Goal: Task Accomplishment & Management: Manage account settings

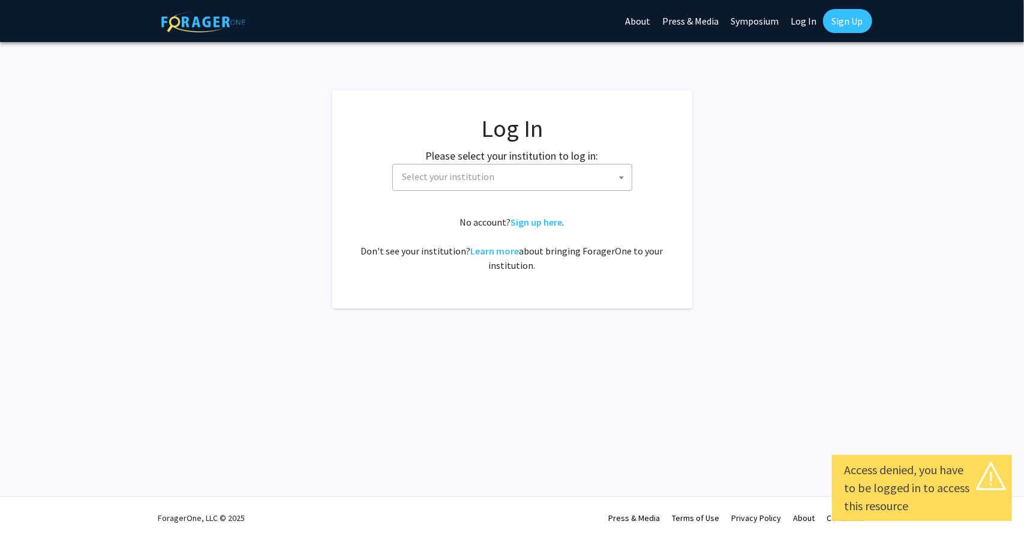
click at [799, 31] on link "Log In" at bounding box center [804, 21] width 38 height 42
click at [450, 172] on span "[GEOGRAPHIC_DATA]" at bounding box center [515, 176] width 234 height 25
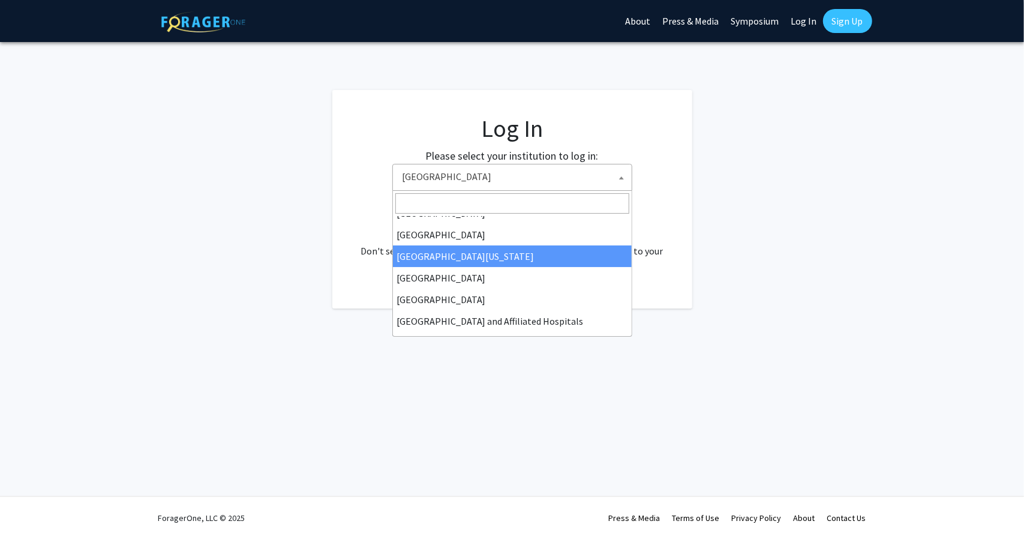
scroll to position [97, 0]
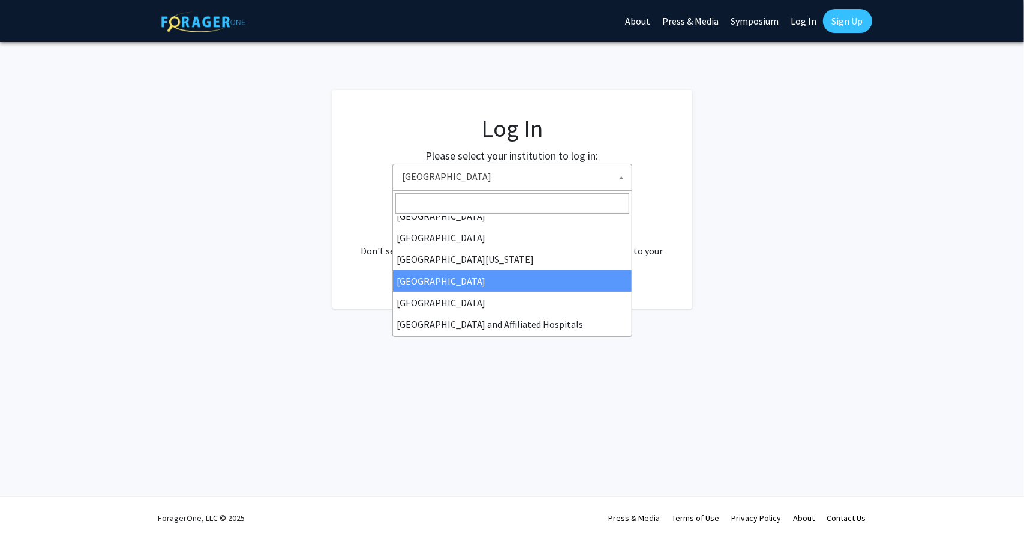
select select "12"
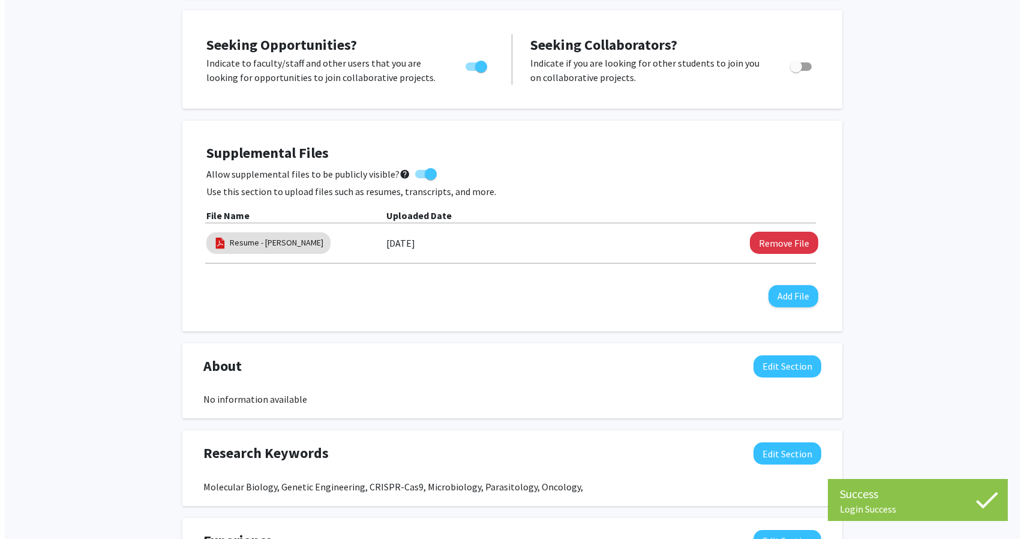
scroll to position [226, 0]
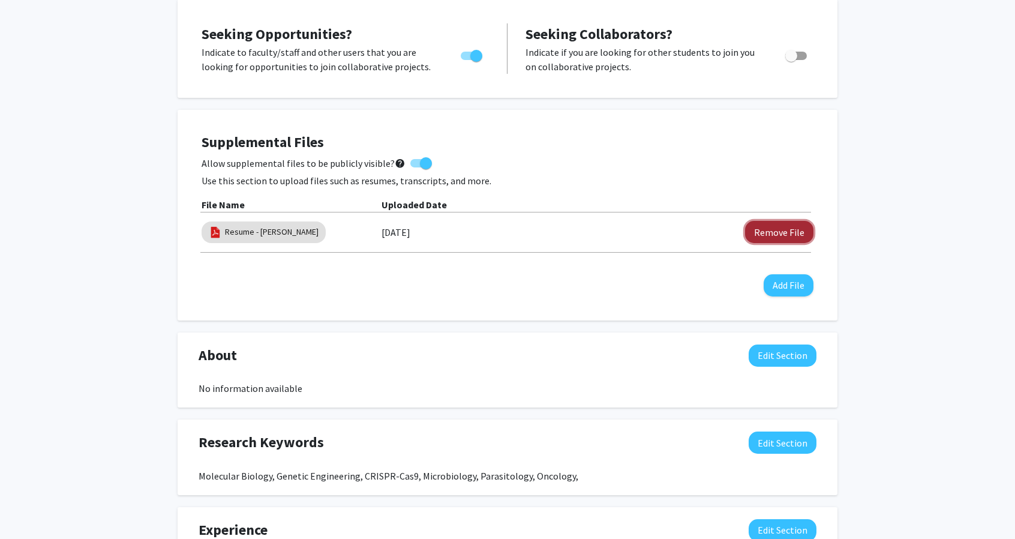
click at [764, 224] on button "Remove File" at bounding box center [779, 232] width 68 height 22
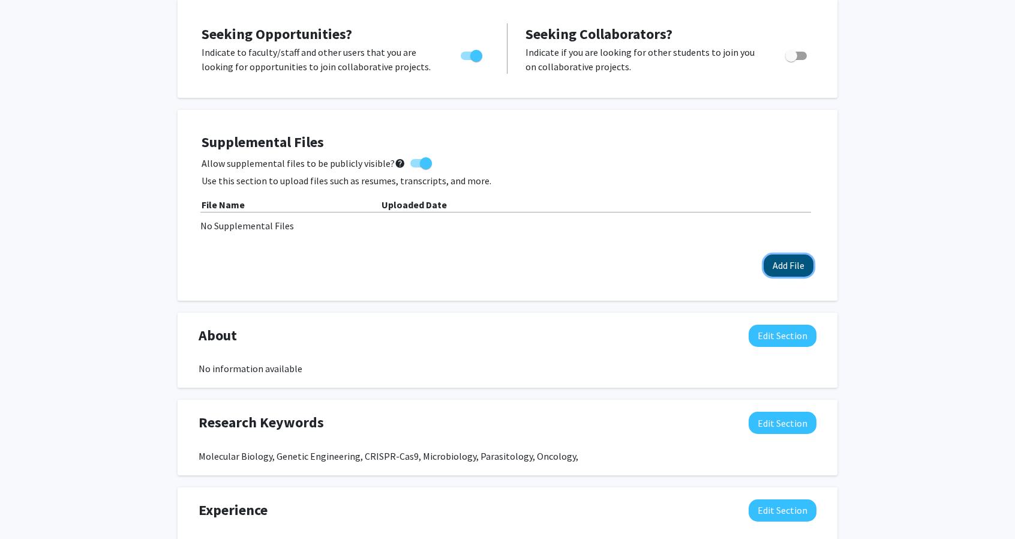
click at [788, 259] on button "Add File" at bounding box center [789, 265] width 50 height 22
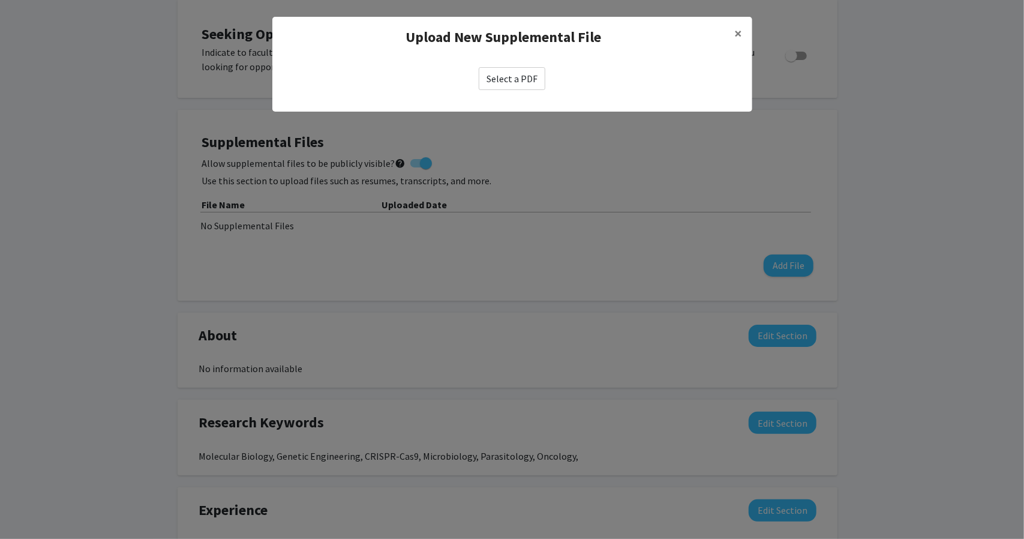
click at [521, 76] on label "Select a PDF" at bounding box center [512, 78] width 67 height 23
click at [0, 0] on input "Select a PDF" at bounding box center [0, 0] width 0 height 0
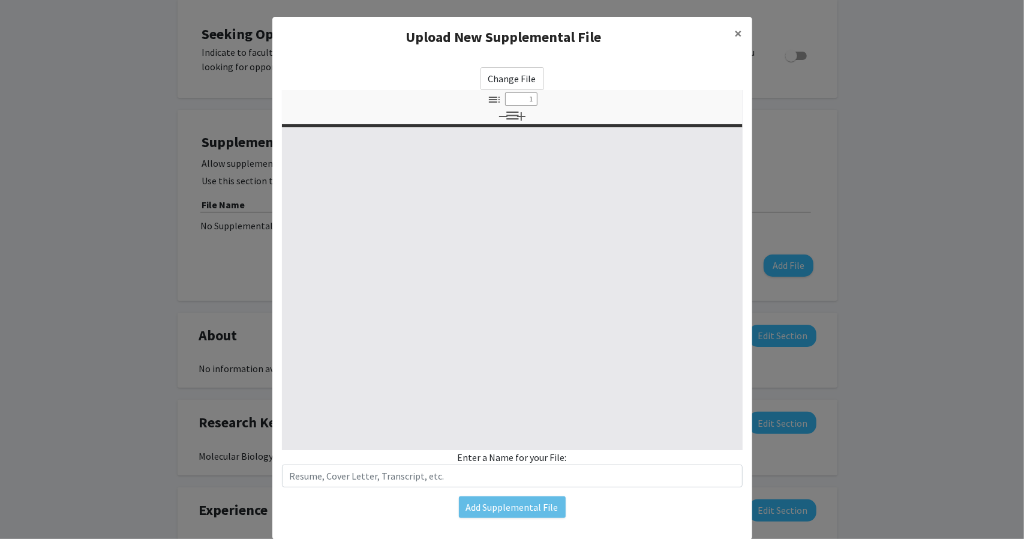
type input "0"
select select "custom"
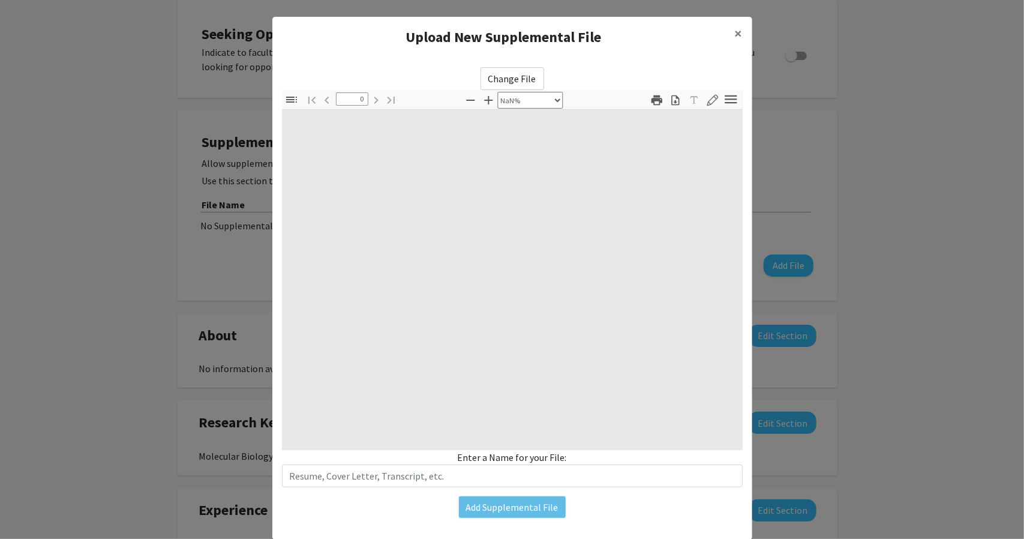
type input "1"
select select "auto"
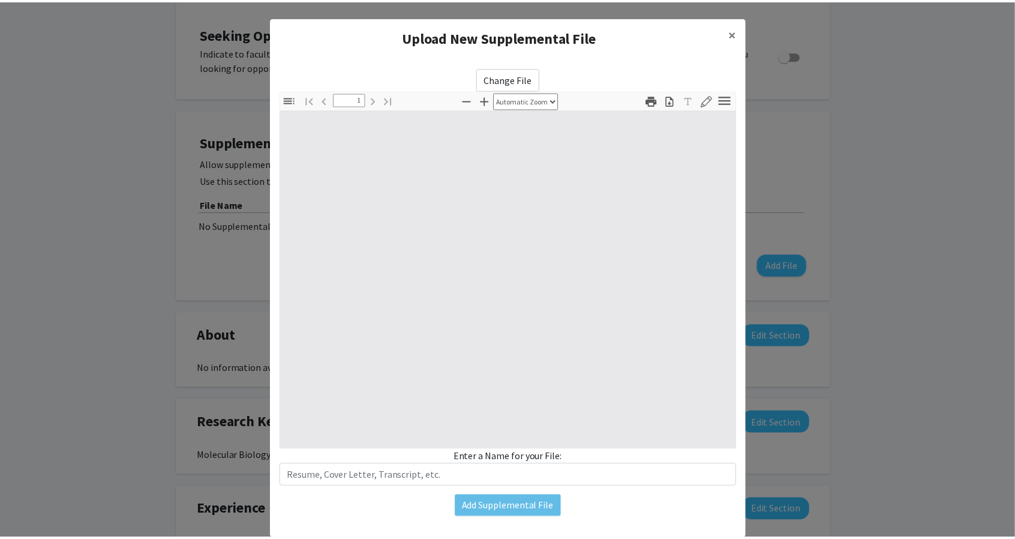
scroll to position [0, 0]
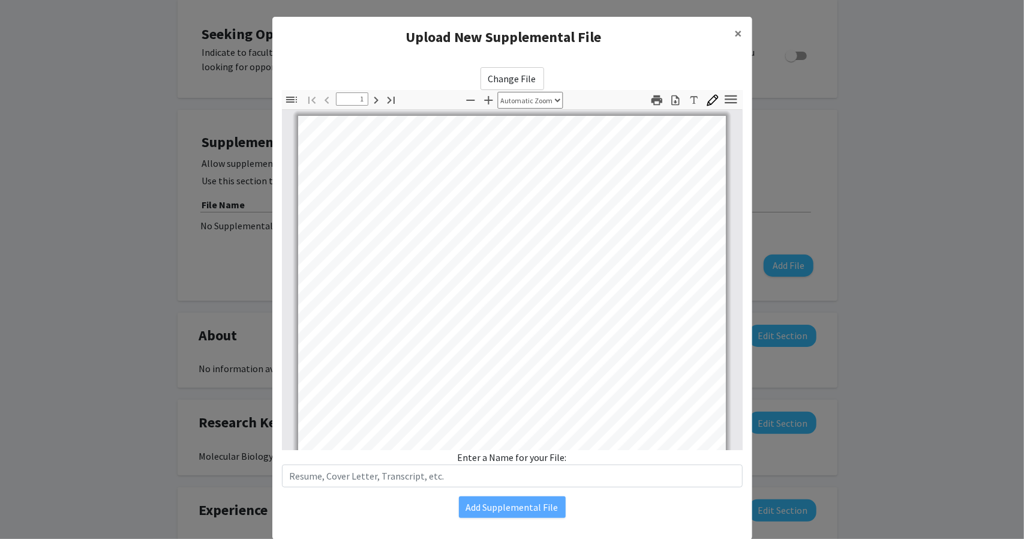
click at [329, 471] on div "Change File Thumbnails Document Outline Attachments Layers Current Outline Item…" at bounding box center [512, 293] width 480 height 470
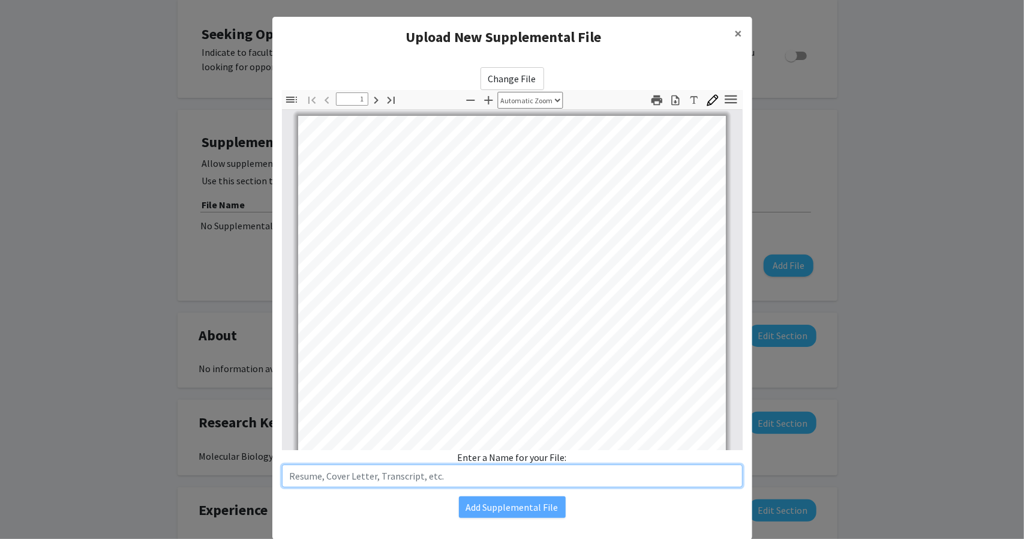
click at [474, 464] on input "text" at bounding box center [512, 475] width 461 height 23
type input "J"
type input "Resume - Joanne Fan"
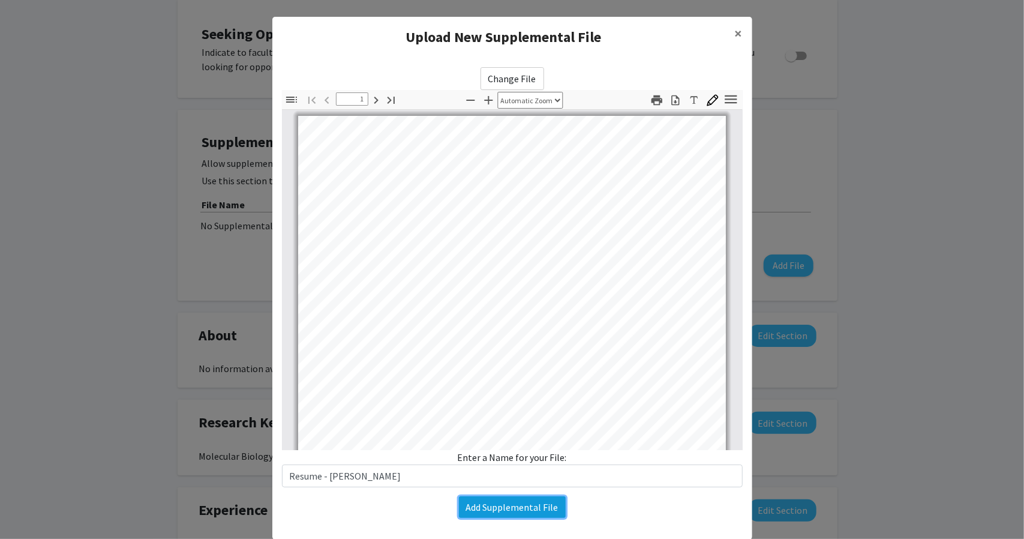
click at [509, 500] on button "Add Supplemental File" at bounding box center [512, 507] width 107 height 22
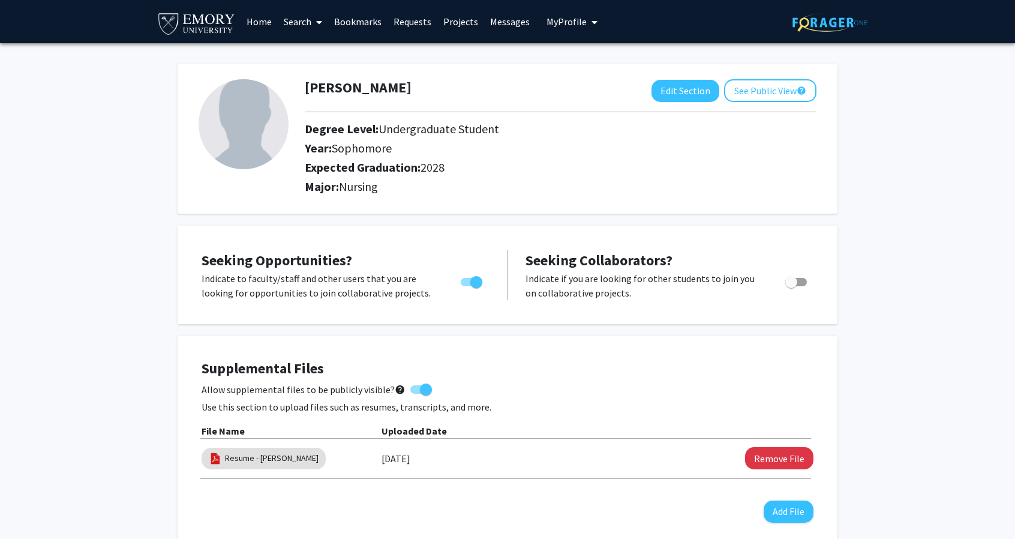
click at [369, 25] on link "Bookmarks" at bounding box center [357, 22] width 59 height 42
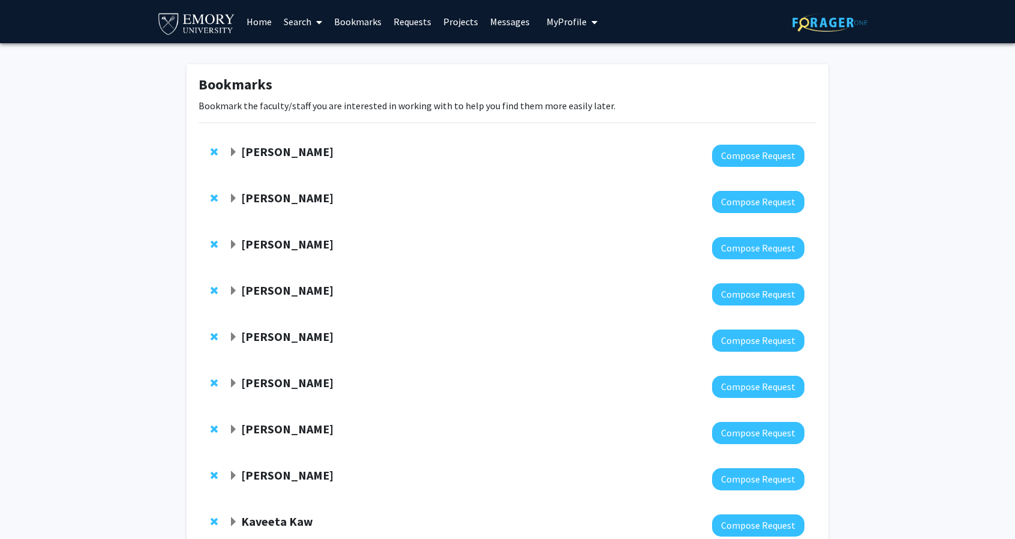
click at [292, 141] on div "Charles Bou-Nader Compose Request" at bounding box center [508, 156] width 618 height 46
click at [295, 153] on strong "Charles Bou-Nader" at bounding box center [287, 151] width 92 height 15
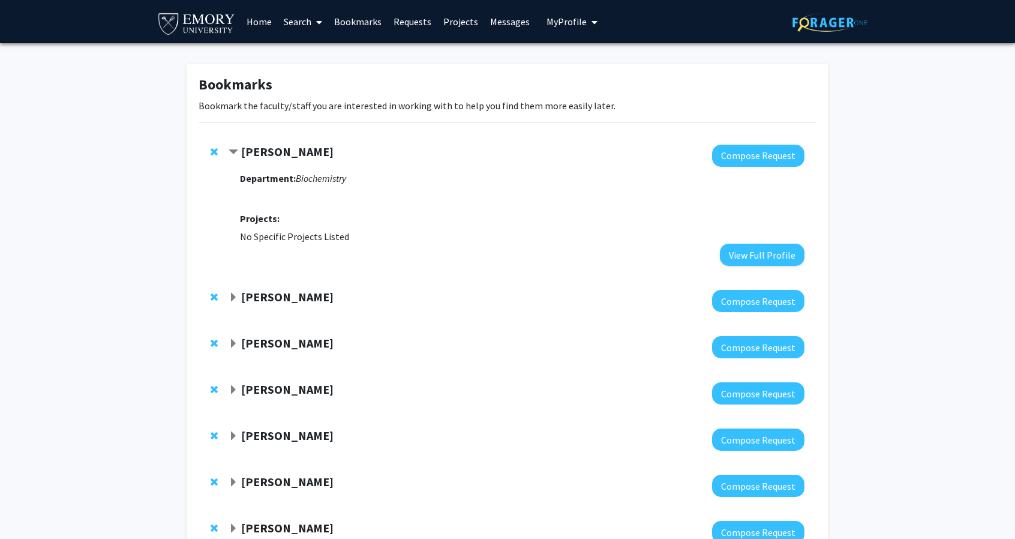
click at [302, 155] on strong "Charles Bou-Nader" at bounding box center [287, 151] width 92 height 15
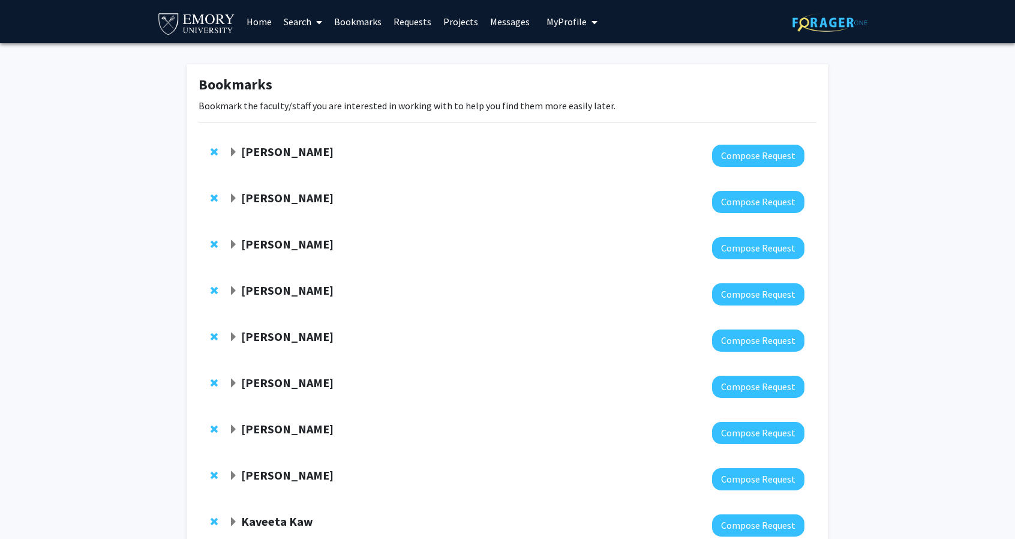
click at [265, 202] on strong "Nisha Raj" at bounding box center [287, 197] width 92 height 15
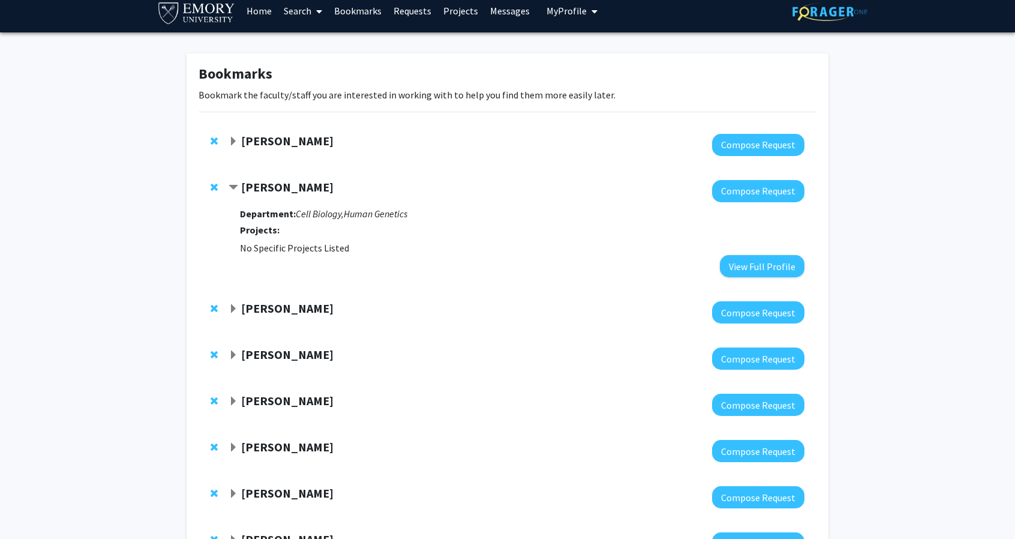
scroll to position [12, 0]
